Goal: Navigation & Orientation: Go to known website

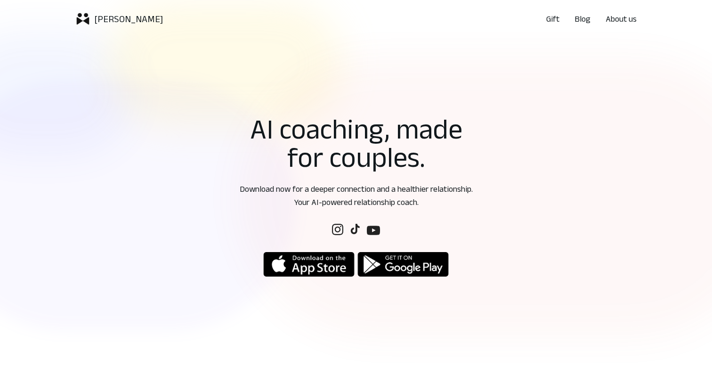
click at [439, 208] on p "Your AI-powered relationship coach." at bounding box center [356, 201] width 288 height 13
click at [454, 189] on p "Download now for a deeper connection and a healthier relationship." at bounding box center [356, 188] width 288 height 13
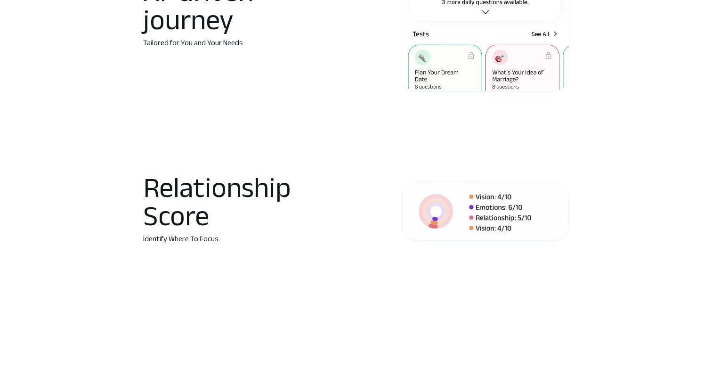
scroll to position [802, 0]
